Goal: Task Accomplishment & Management: Use online tool/utility

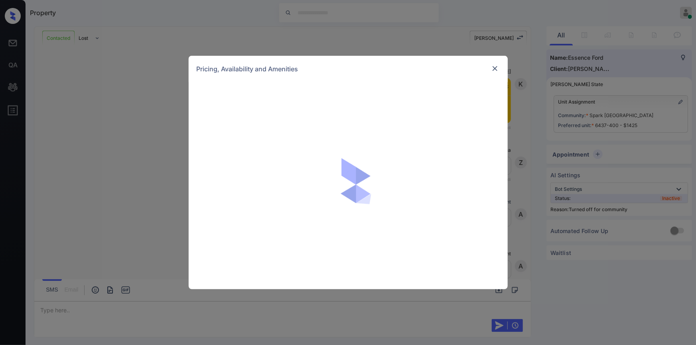
scroll to position [1779, 0]
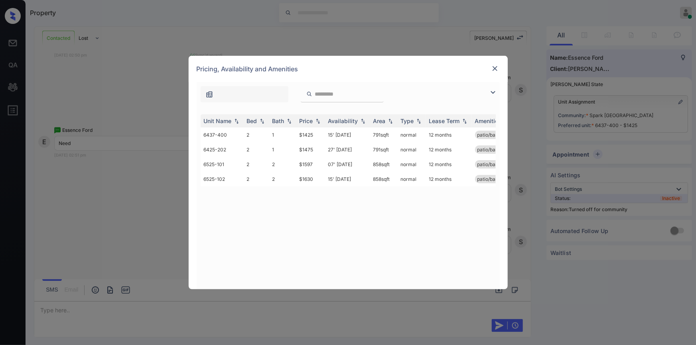
click at [492, 91] on img at bounding box center [493, 93] width 10 height 10
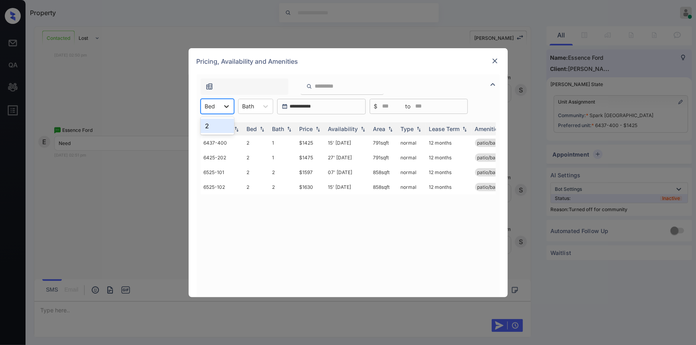
click at [226, 106] on icon at bounding box center [226, 106] width 8 height 8
click at [494, 61] on img at bounding box center [495, 61] width 8 height 8
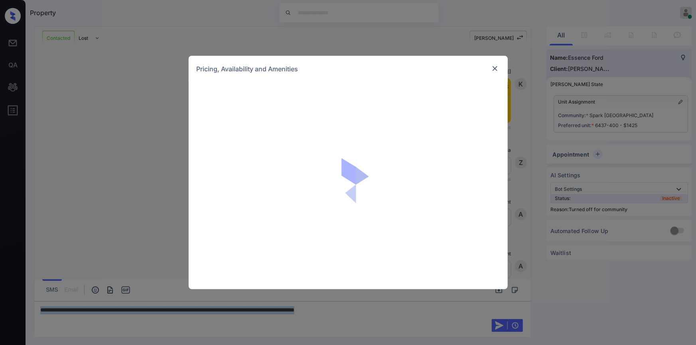
scroll to position [1779, 0]
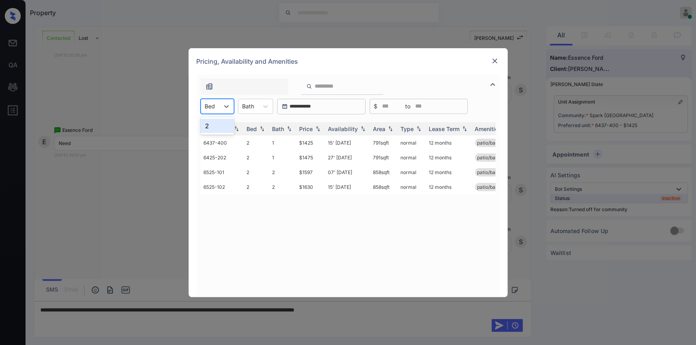
click at [212, 104] on div at bounding box center [210, 106] width 10 height 8
click at [493, 60] on img at bounding box center [495, 61] width 8 height 8
